Goal: Check status: Check status

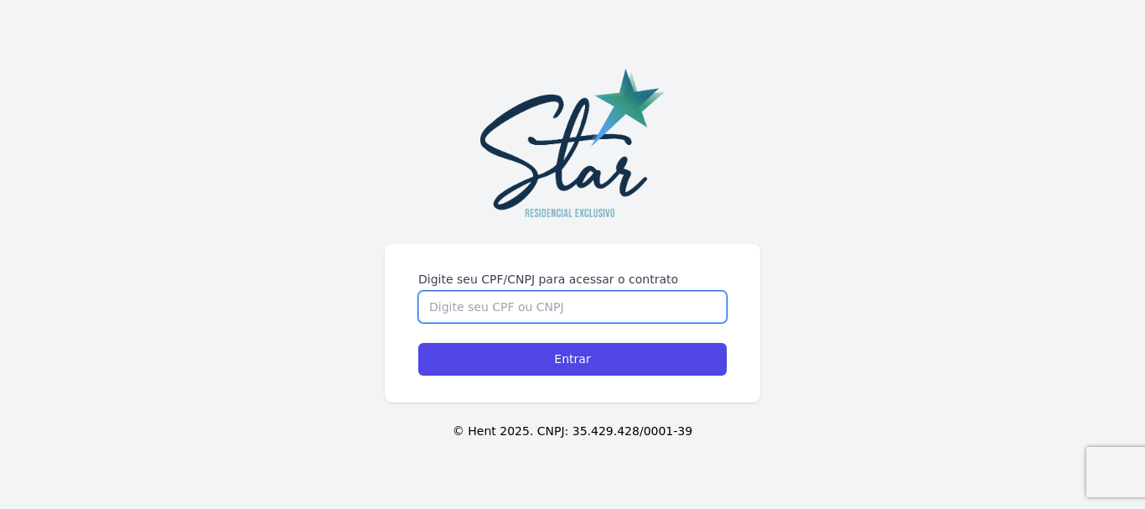
click at [530, 299] on input "Digite seu CPF/CNPJ para acessar o contrato" at bounding box center [572, 307] width 309 height 32
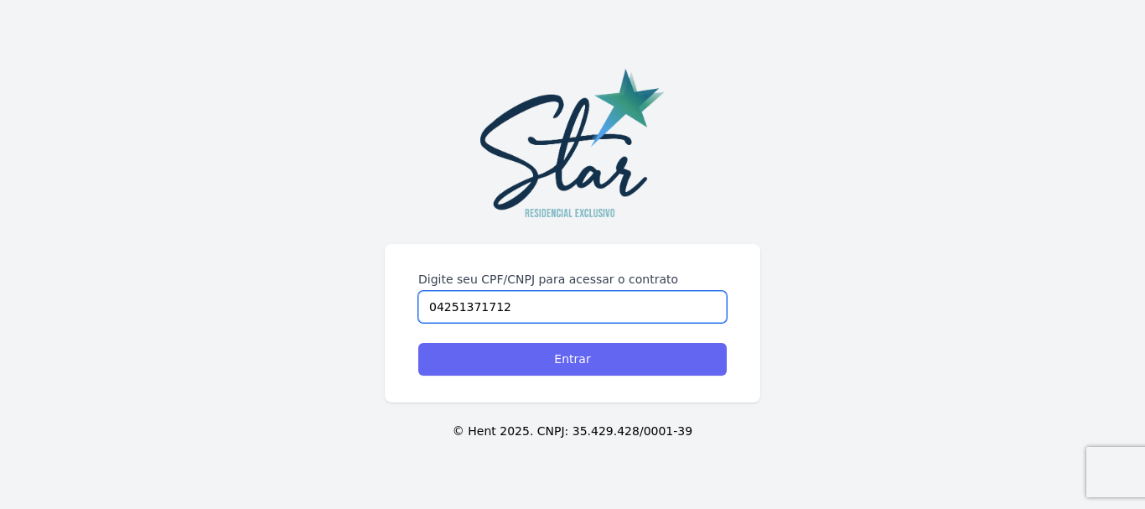
type input "04251371712"
click at [578, 366] on input "Entrar" at bounding box center [572, 359] width 309 height 33
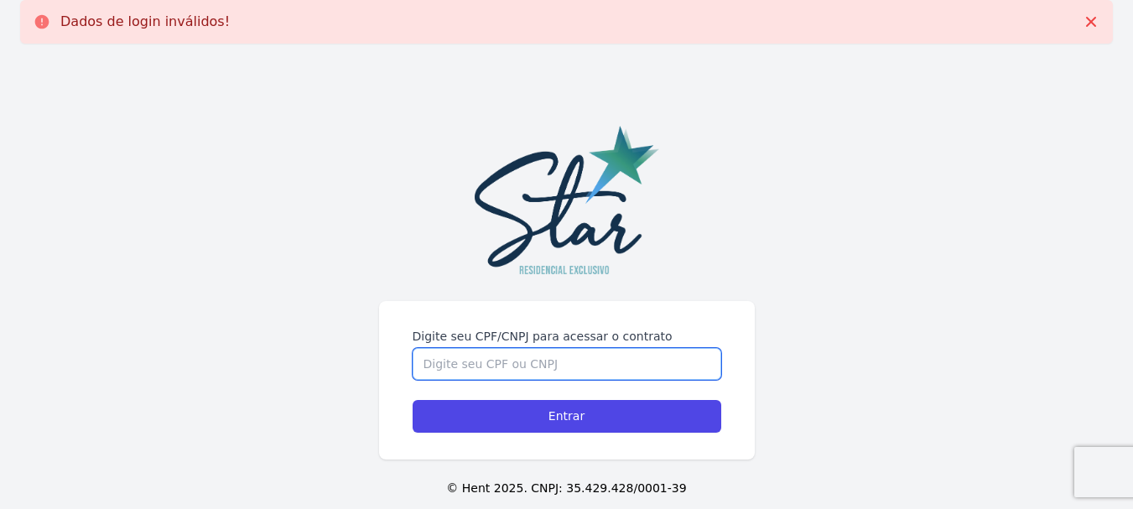
click at [548, 366] on input "Digite seu CPF/CNPJ para acessar o contrato" at bounding box center [566, 364] width 309 height 32
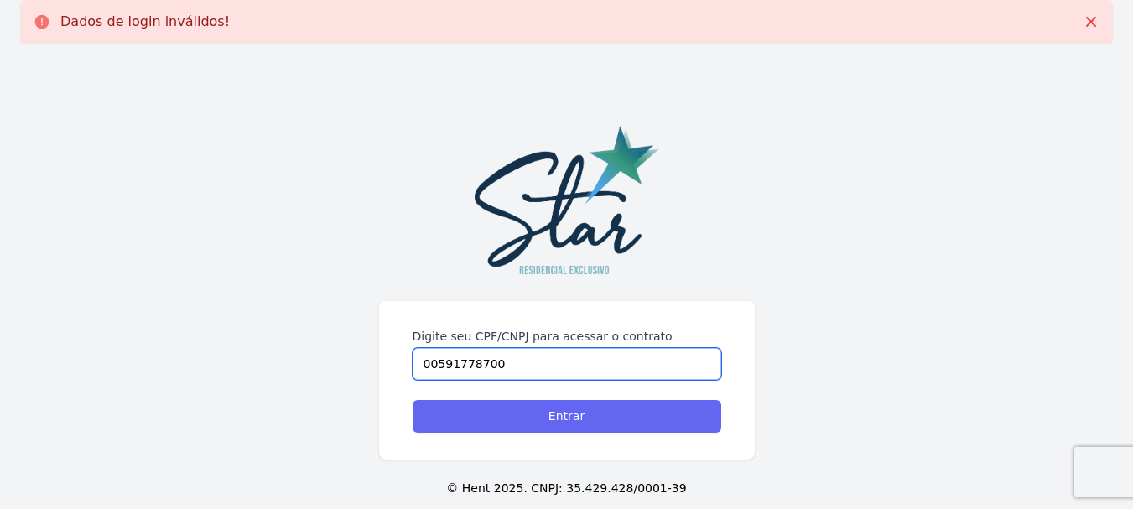
type input "00591778700"
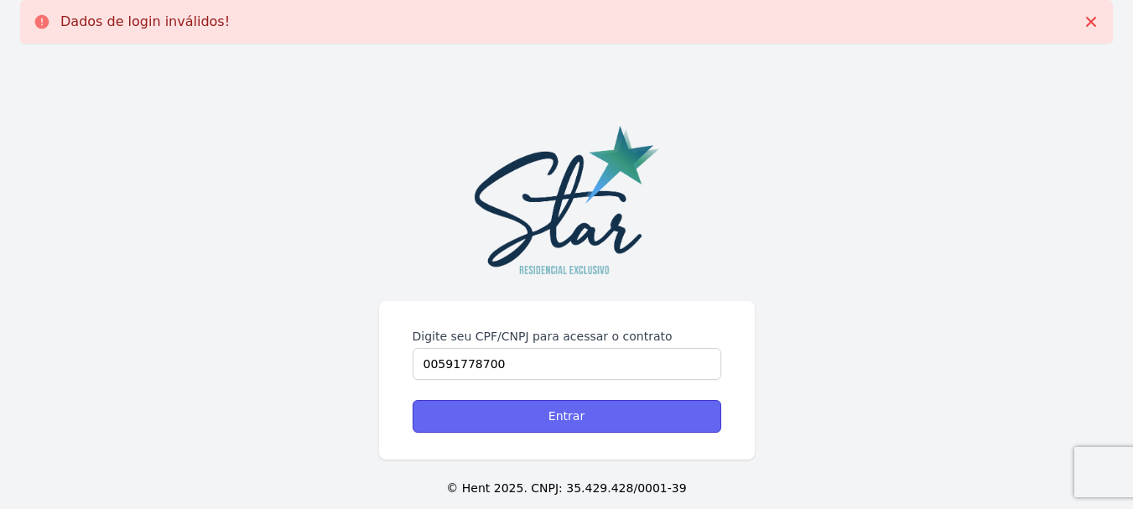
click at [561, 432] on input "Entrar" at bounding box center [566, 416] width 309 height 33
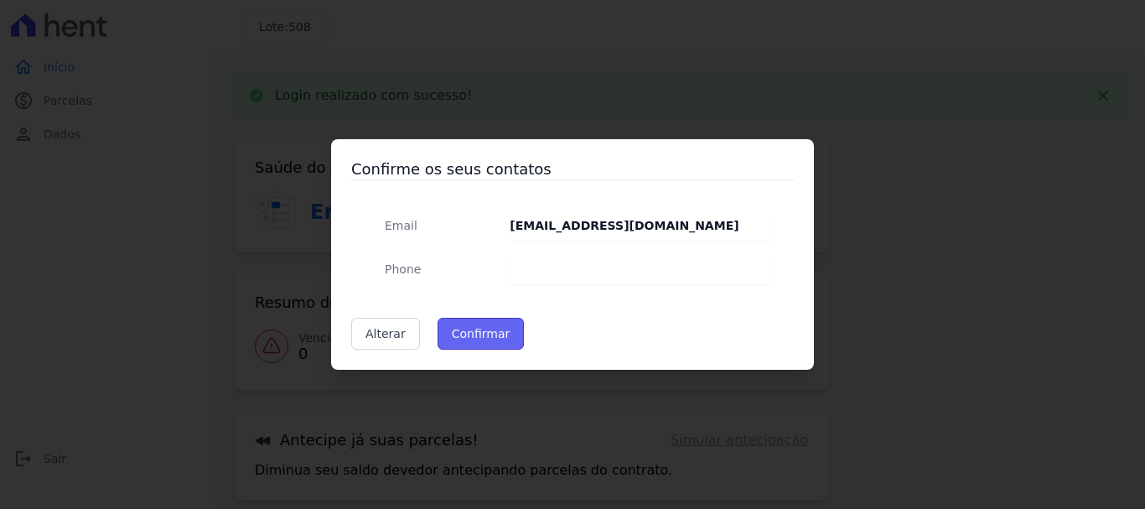
click at [480, 335] on button "Confirmar" at bounding box center [481, 334] width 87 height 32
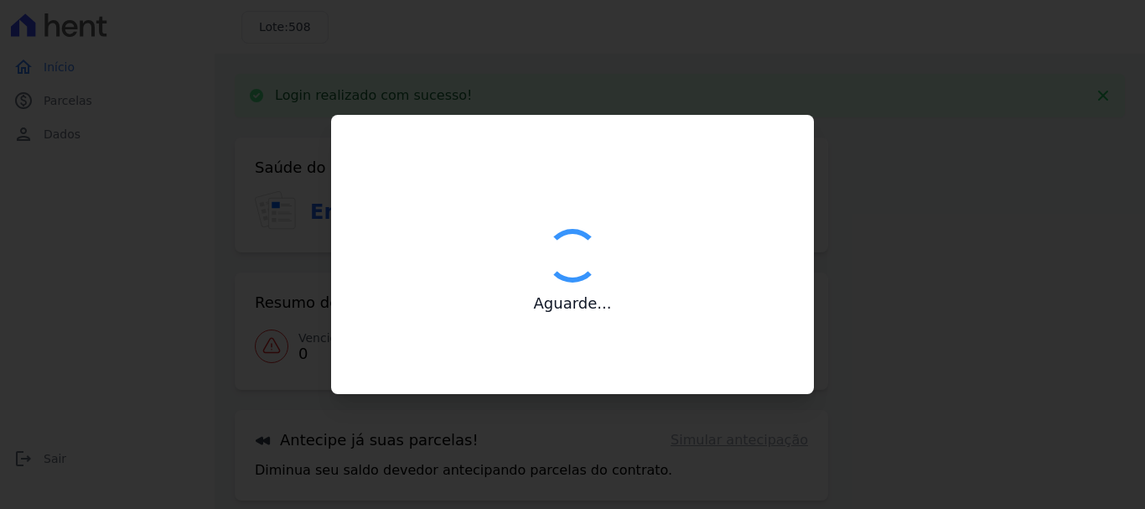
type input "Contatos confirmados com sucesso."
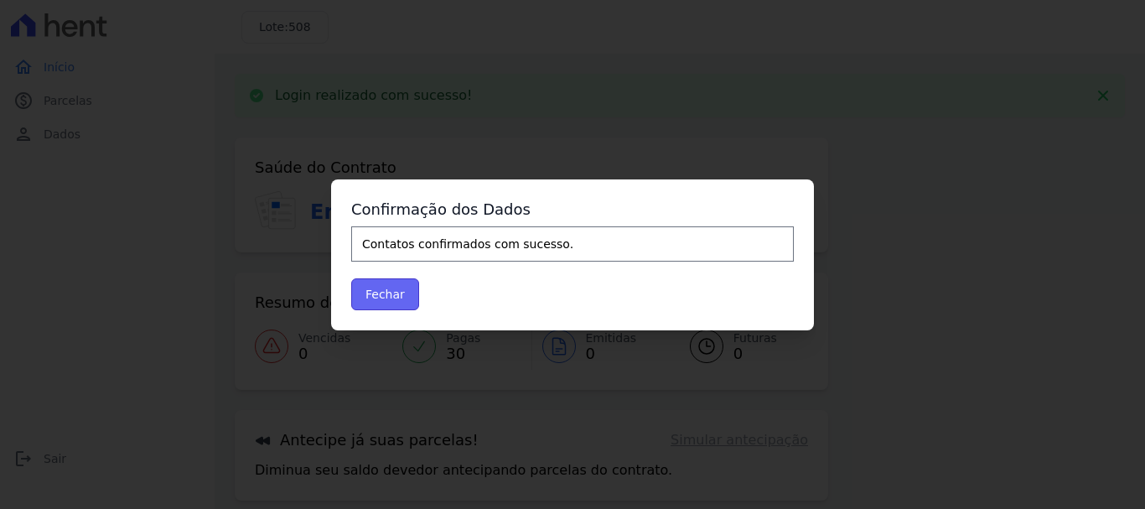
click at [378, 292] on button "Fechar" at bounding box center [385, 294] width 68 height 32
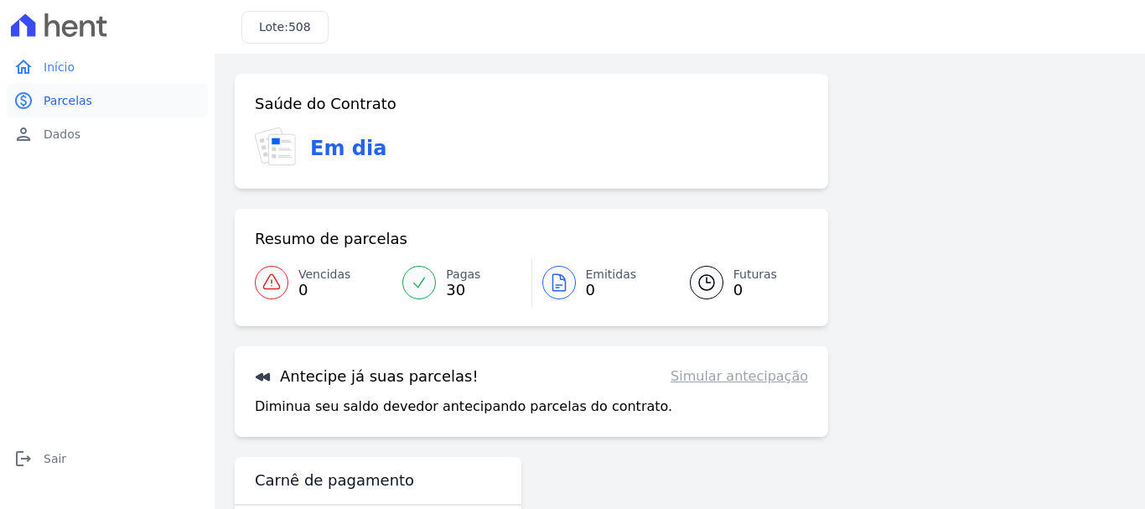
click at [60, 98] on span "Parcelas" at bounding box center [68, 100] width 49 height 17
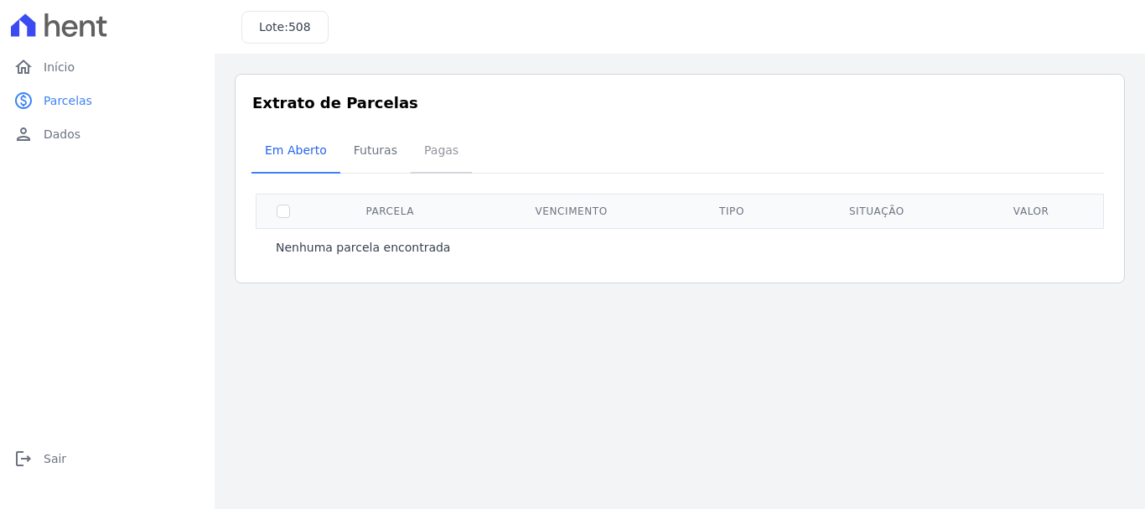
click at [427, 150] on span "Pagas" at bounding box center [441, 150] width 54 height 34
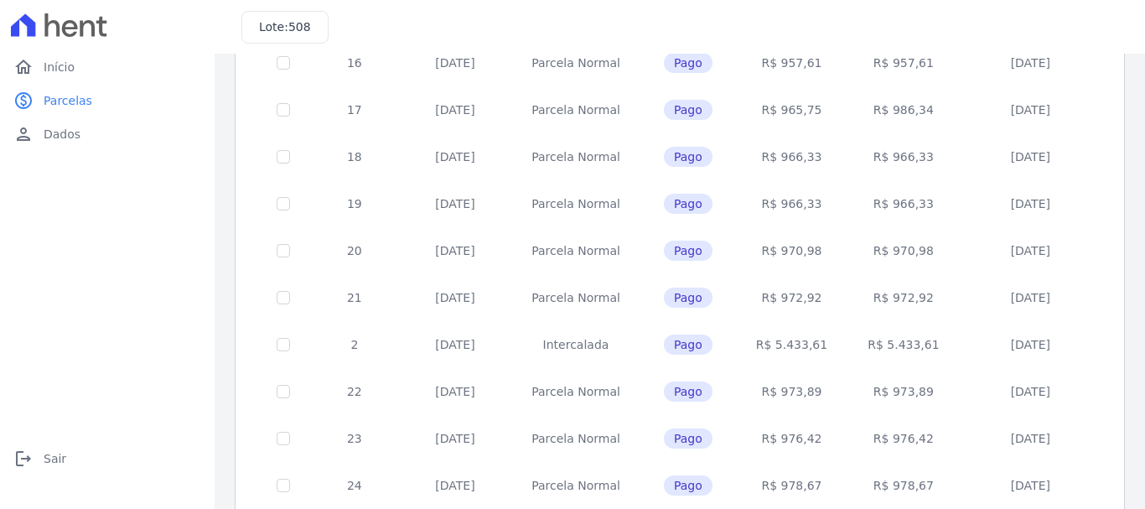
scroll to position [756, 0]
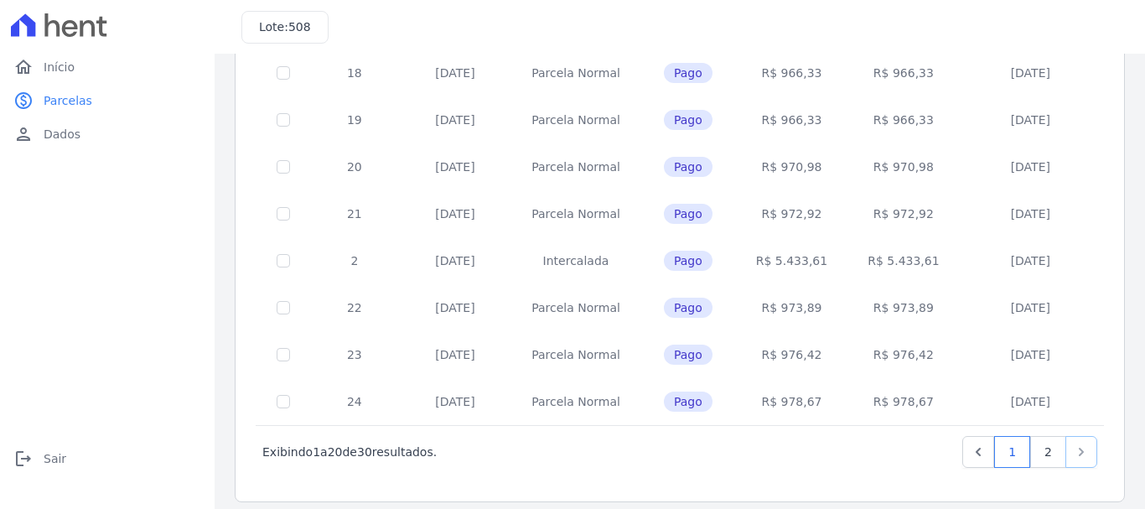
click at [1073, 444] on icon "Next" at bounding box center [1081, 452] width 17 height 17
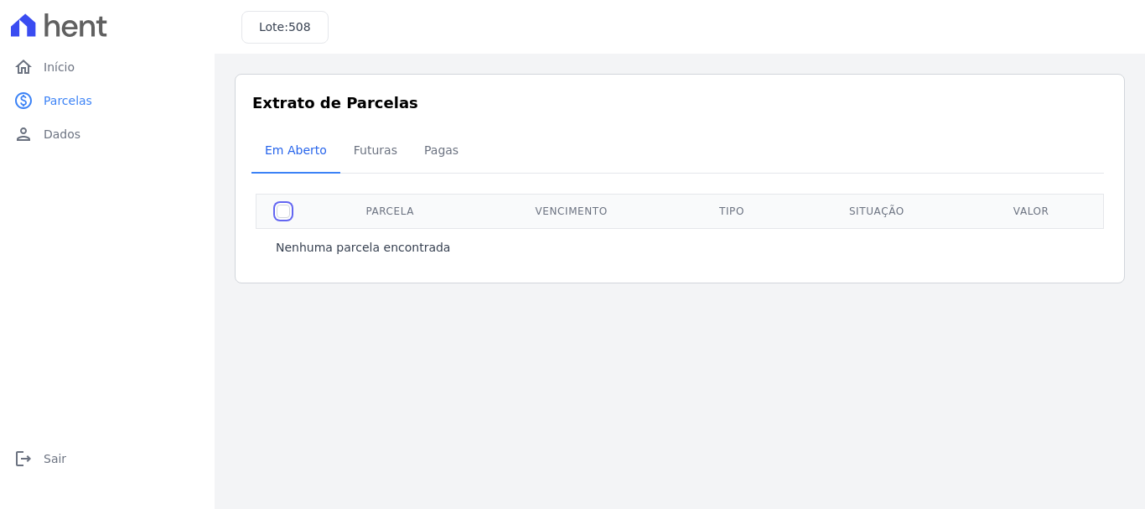
click at [278, 210] on input "checkbox" at bounding box center [283, 211] width 13 height 13
checkbox input "true"
click at [371, 151] on span "Futuras" at bounding box center [376, 150] width 64 height 34
click at [285, 213] on input "checkbox" at bounding box center [283, 211] width 13 height 13
checkbox input "true"
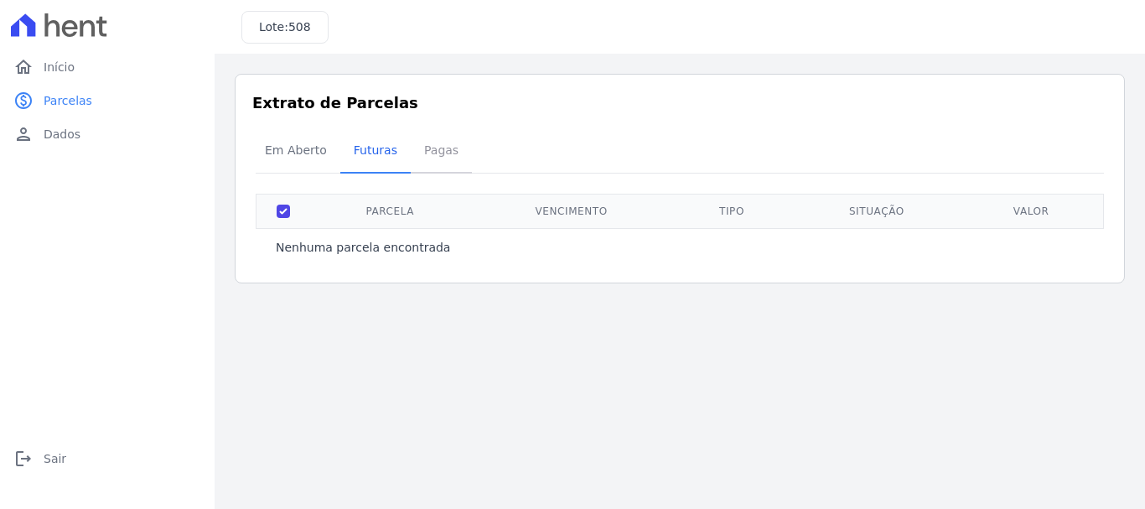
click at [437, 146] on span "Pagas" at bounding box center [441, 150] width 54 height 34
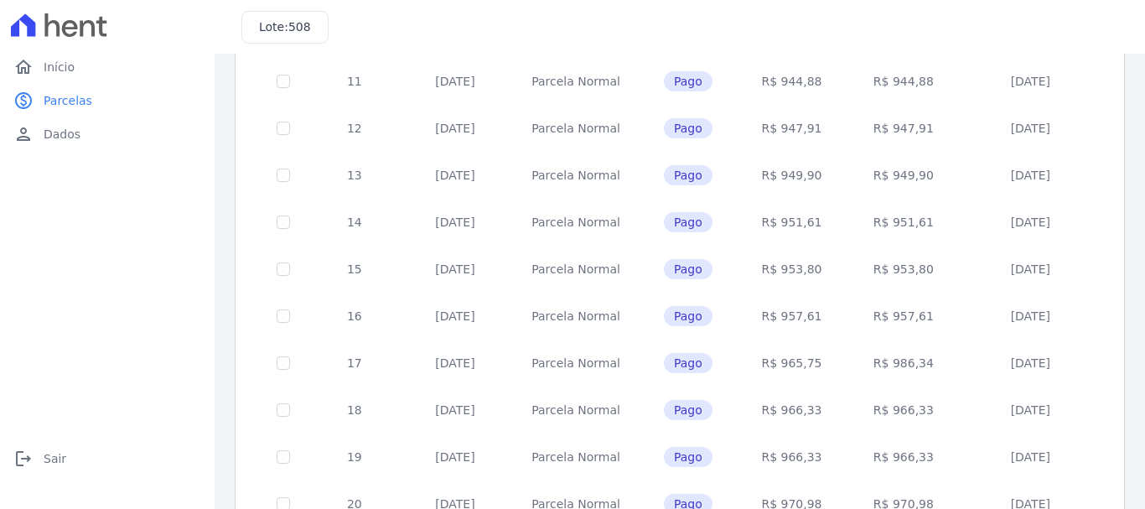
scroll to position [756, 0]
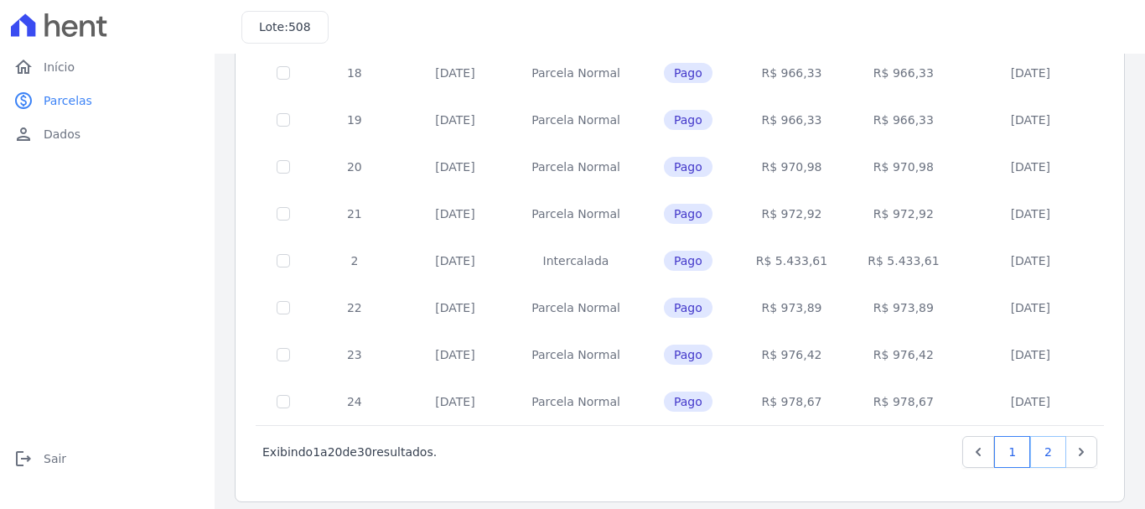
click at [1030, 441] on link "2" at bounding box center [1048, 452] width 36 height 32
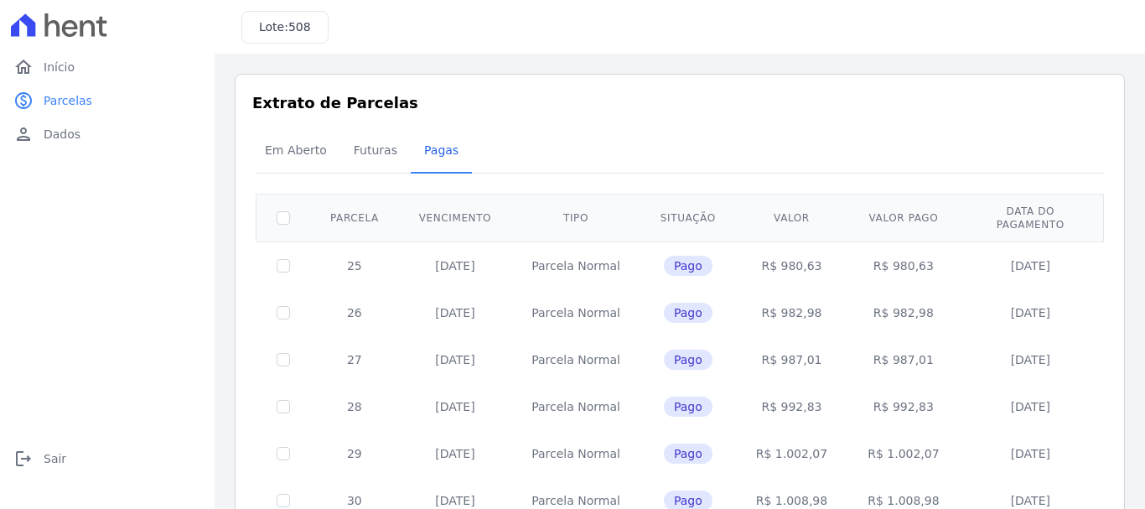
scroll to position [287, 0]
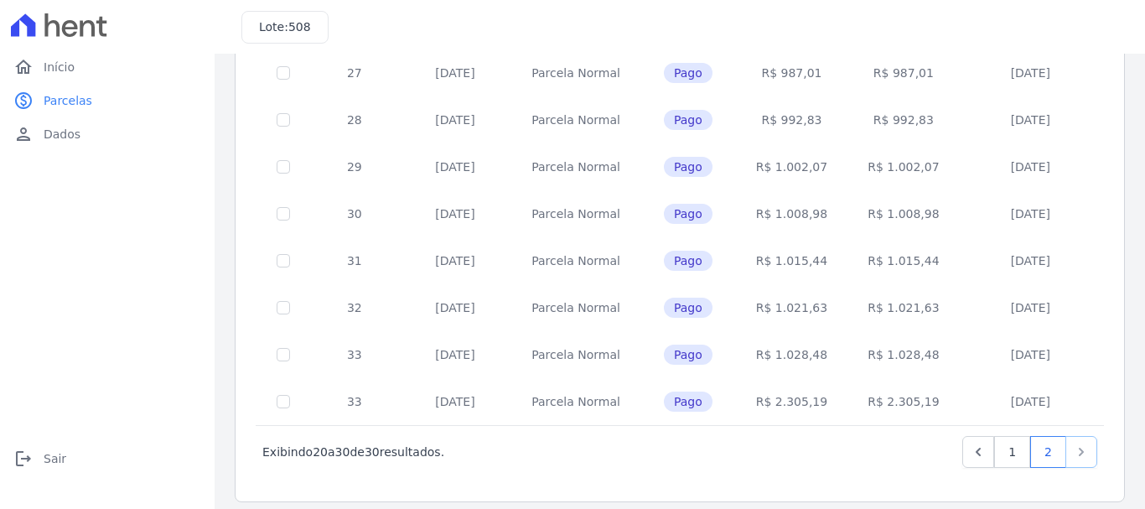
click at [1066, 438] on link "Next" at bounding box center [1082, 452] width 32 height 32
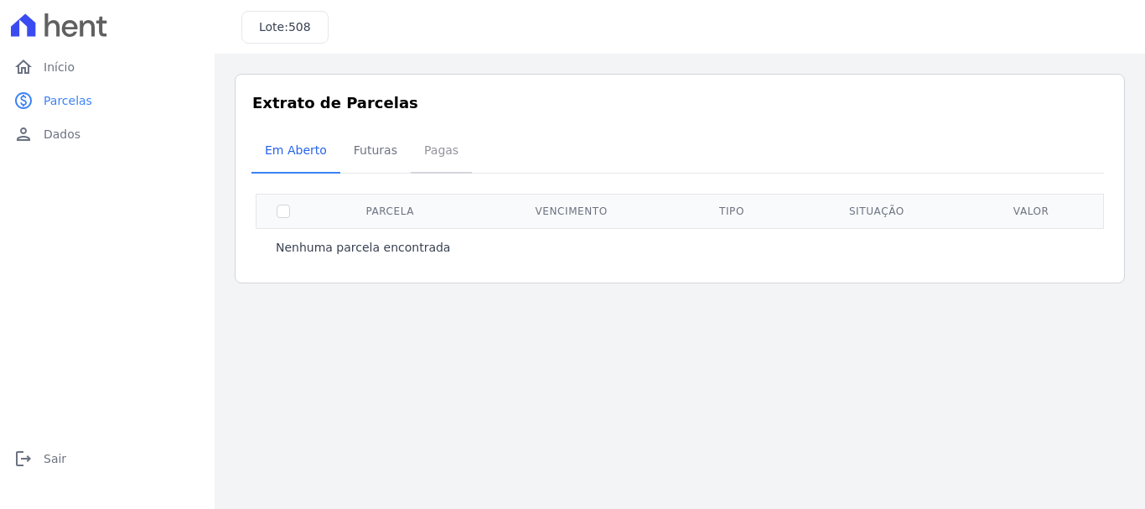
click at [433, 153] on span "Pagas" at bounding box center [441, 150] width 54 height 34
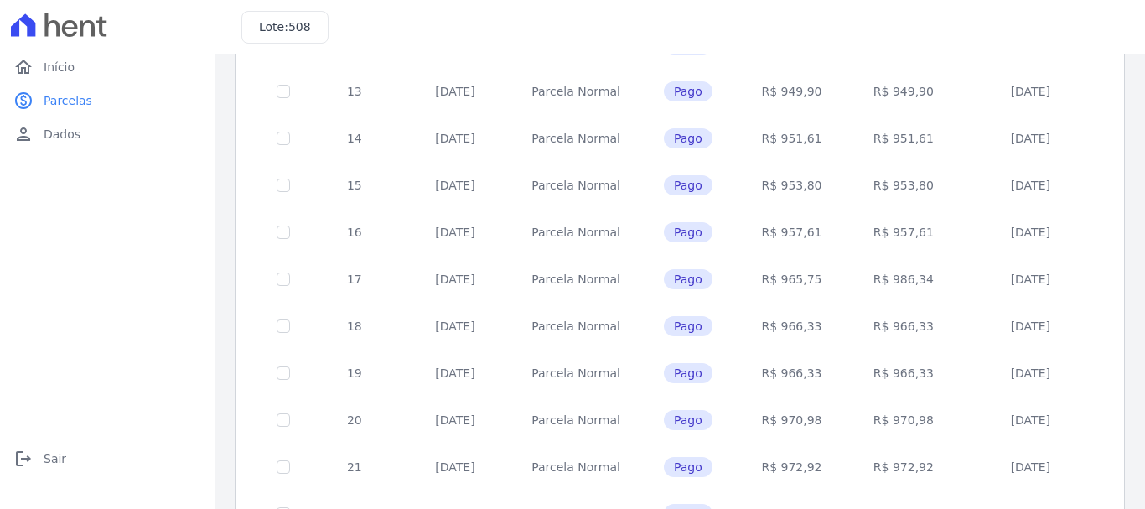
scroll to position [756, 0]
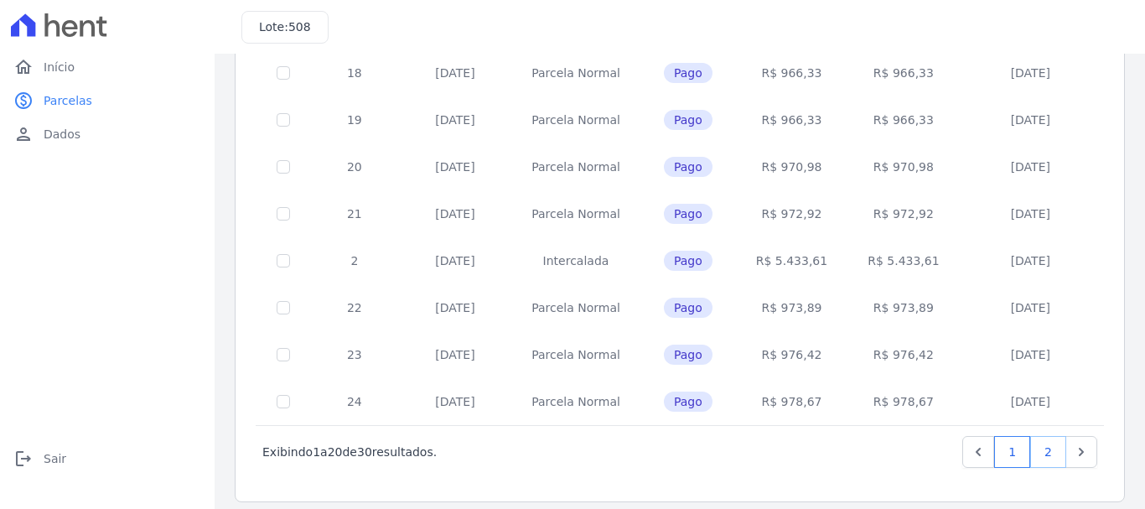
click at [1030, 441] on link "2" at bounding box center [1048, 452] width 36 height 32
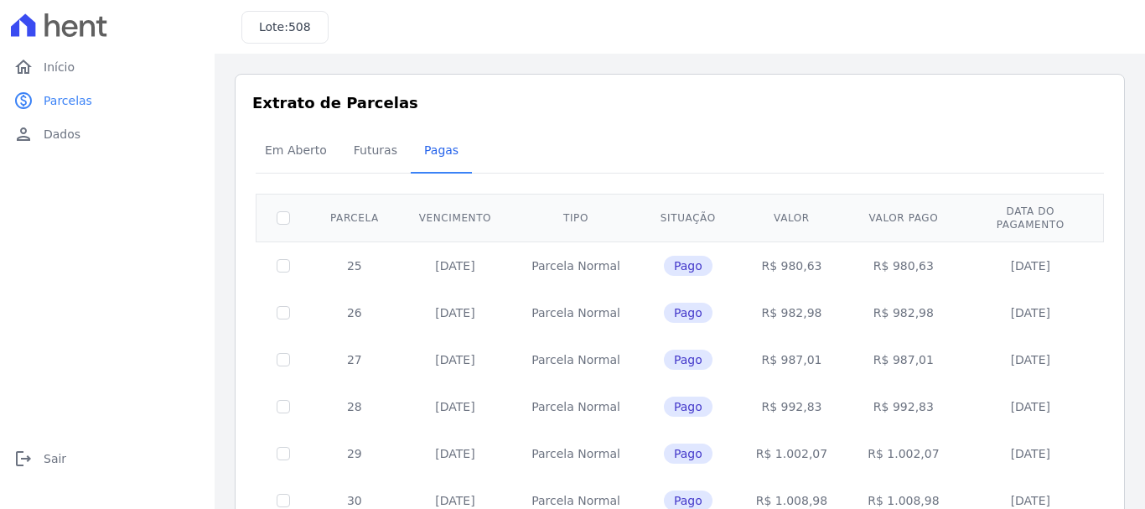
scroll to position [287, 0]
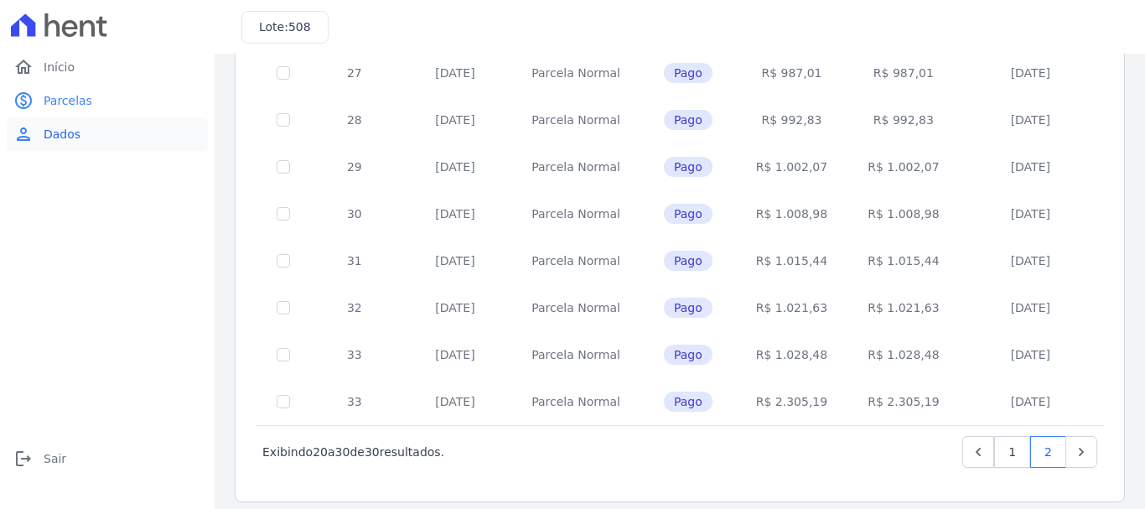
click at [54, 133] on span "Dados" at bounding box center [62, 134] width 37 height 17
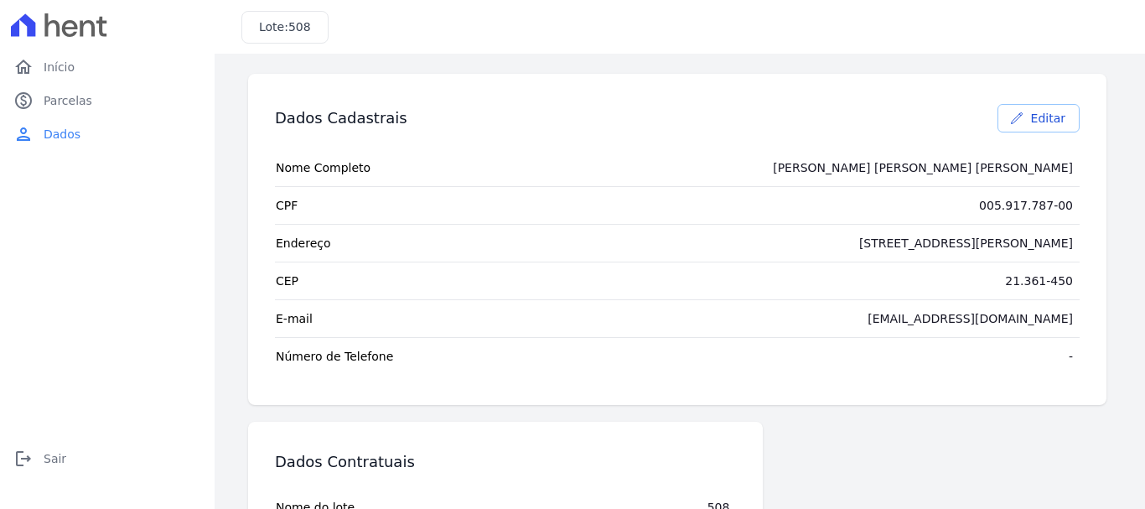
click at [1041, 124] on span "Editar" at bounding box center [1048, 118] width 34 height 17
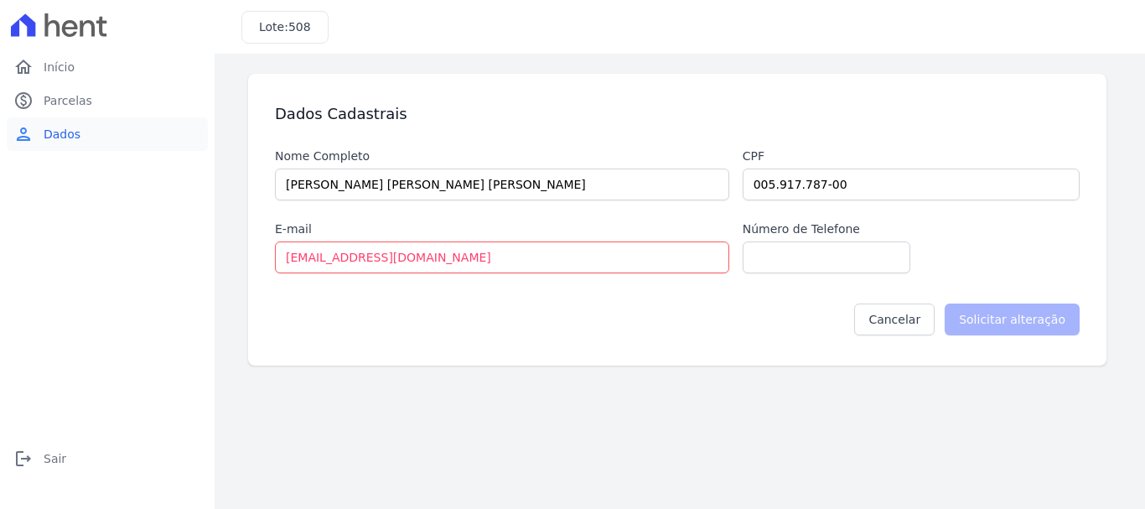
click at [48, 134] on span "Dados" at bounding box center [62, 134] width 37 height 17
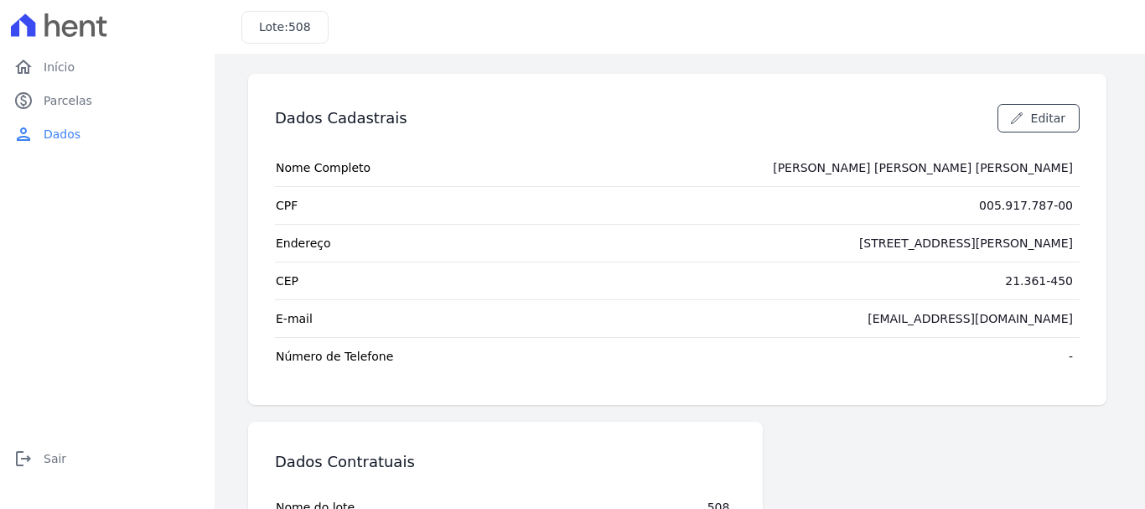
scroll to position [180, 0]
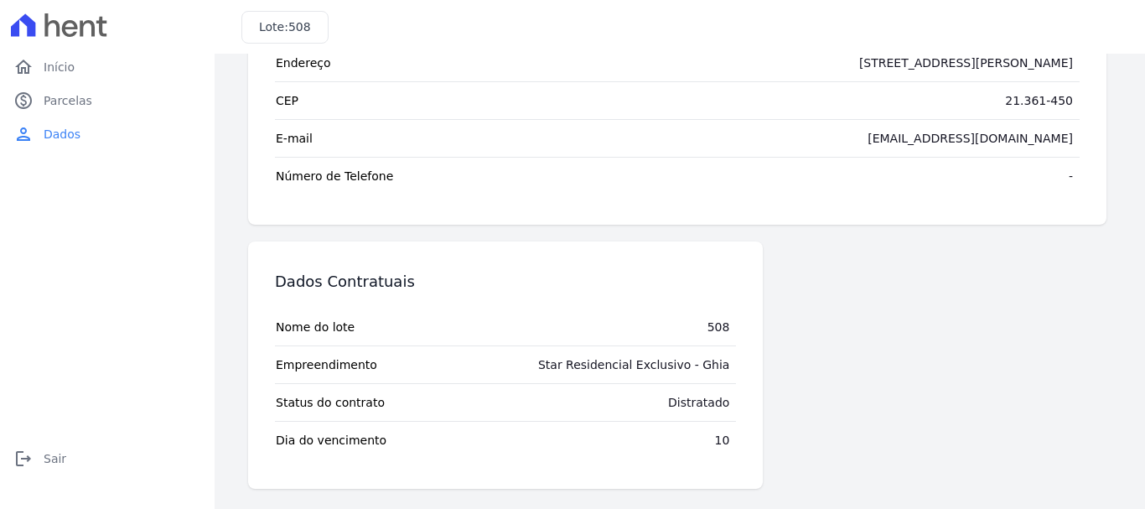
click at [691, 401] on div "Distratado" at bounding box center [698, 402] width 61 height 17
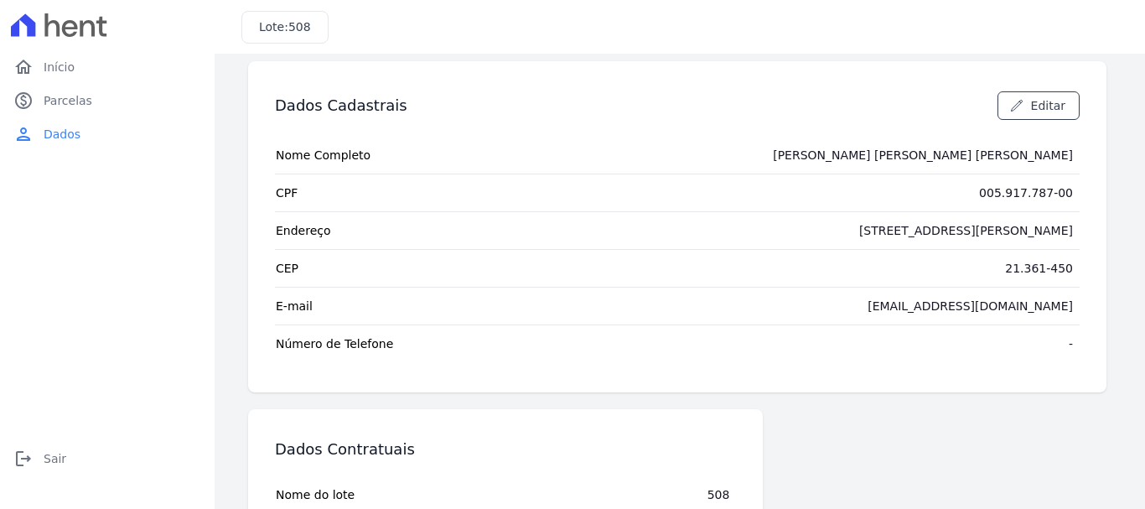
scroll to position [0, 0]
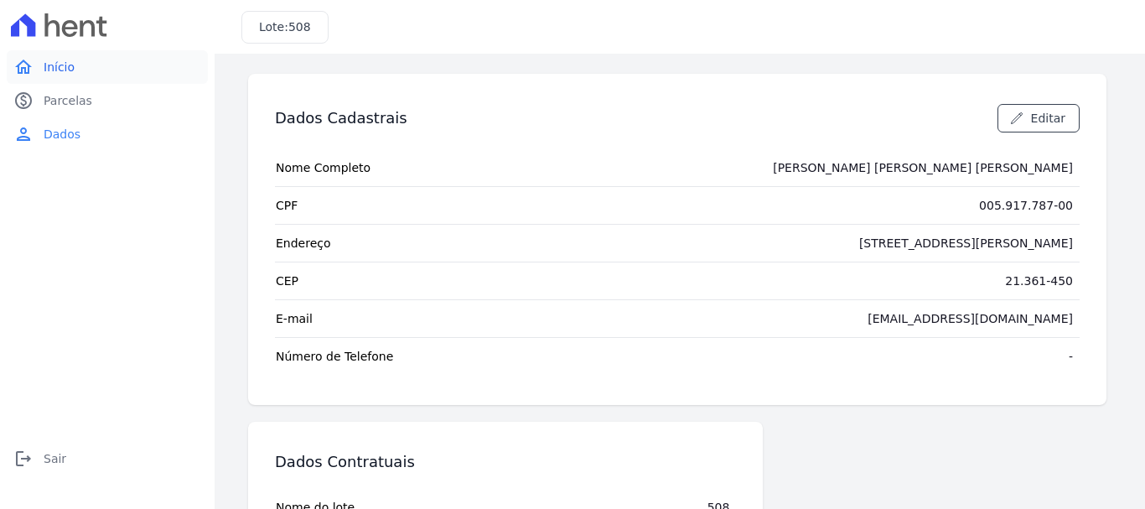
click at [29, 58] on icon "home" at bounding box center [23, 67] width 20 height 20
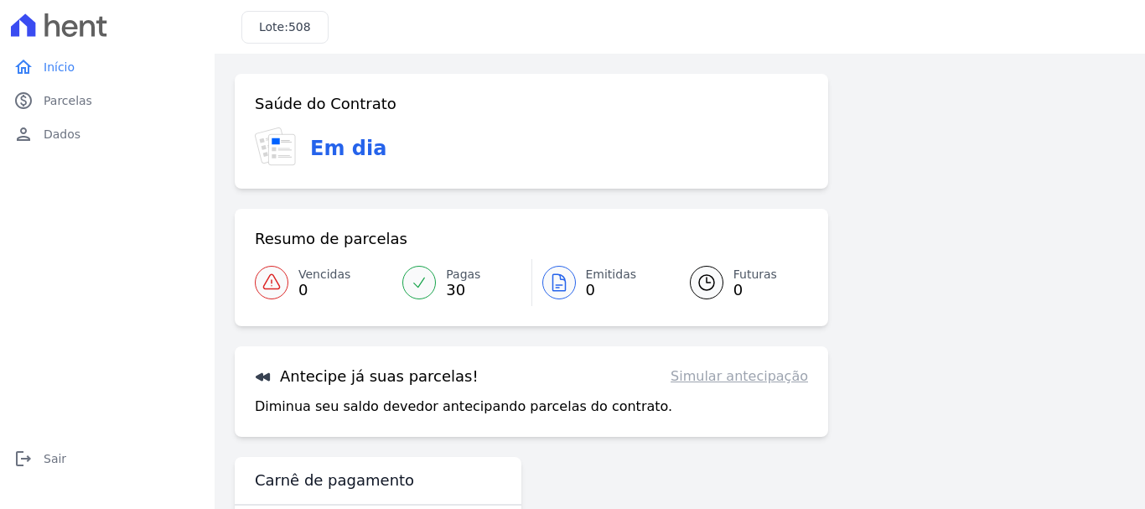
click at [449, 277] on span "Pagas" at bounding box center [463, 275] width 34 height 18
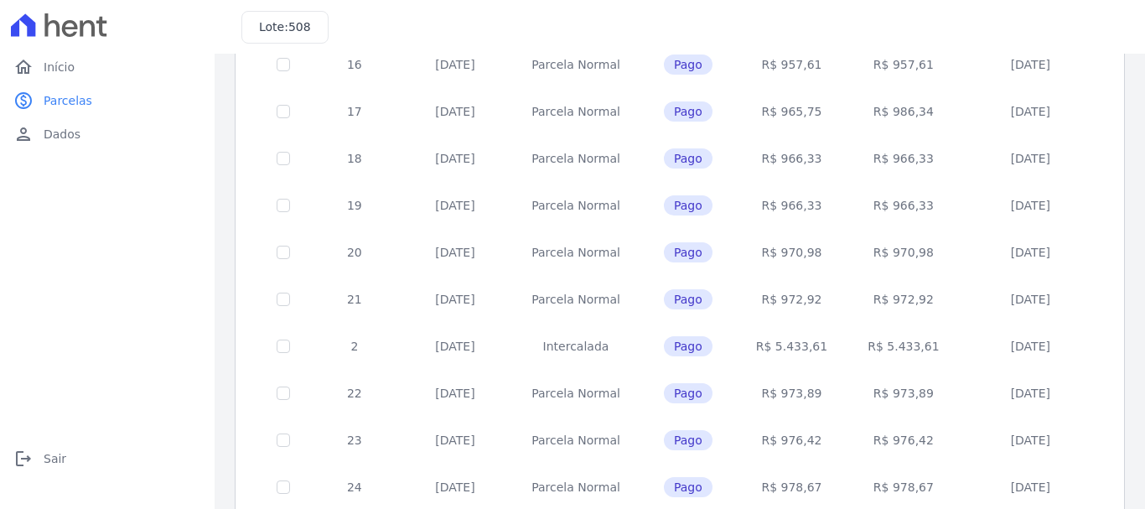
scroll to position [756, 0]
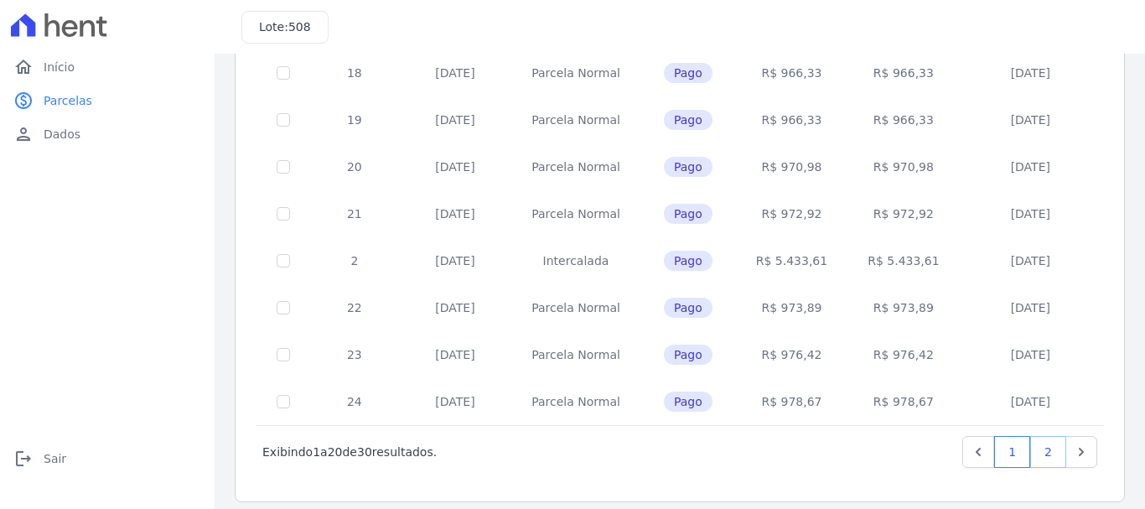
click at [1044, 440] on link "2" at bounding box center [1048, 452] width 36 height 32
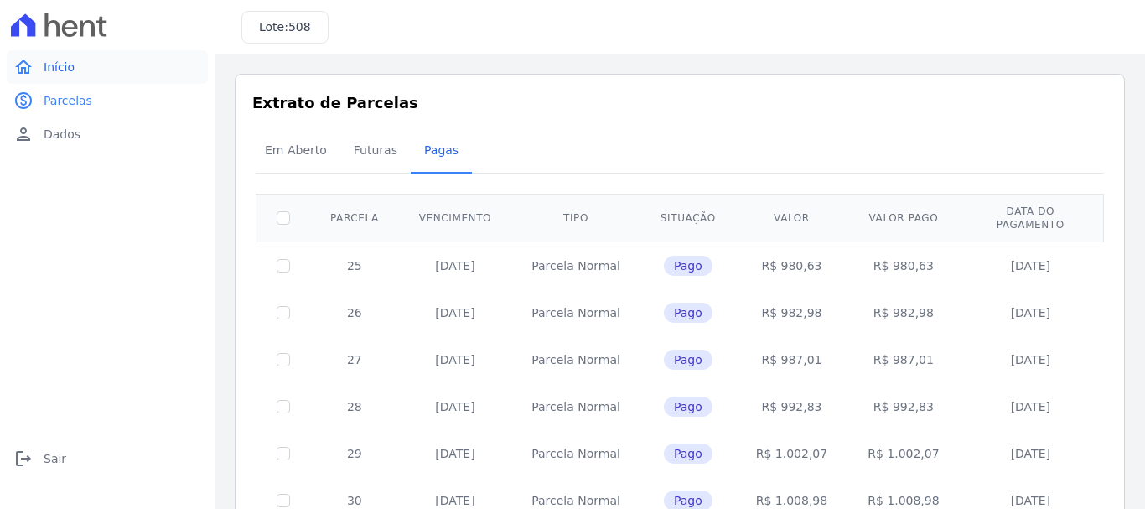
click at [50, 65] on span "Início" at bounding box center [59, 67] width 31 height 17
